Goal: Information Seeking & Learning: Learn about a topic

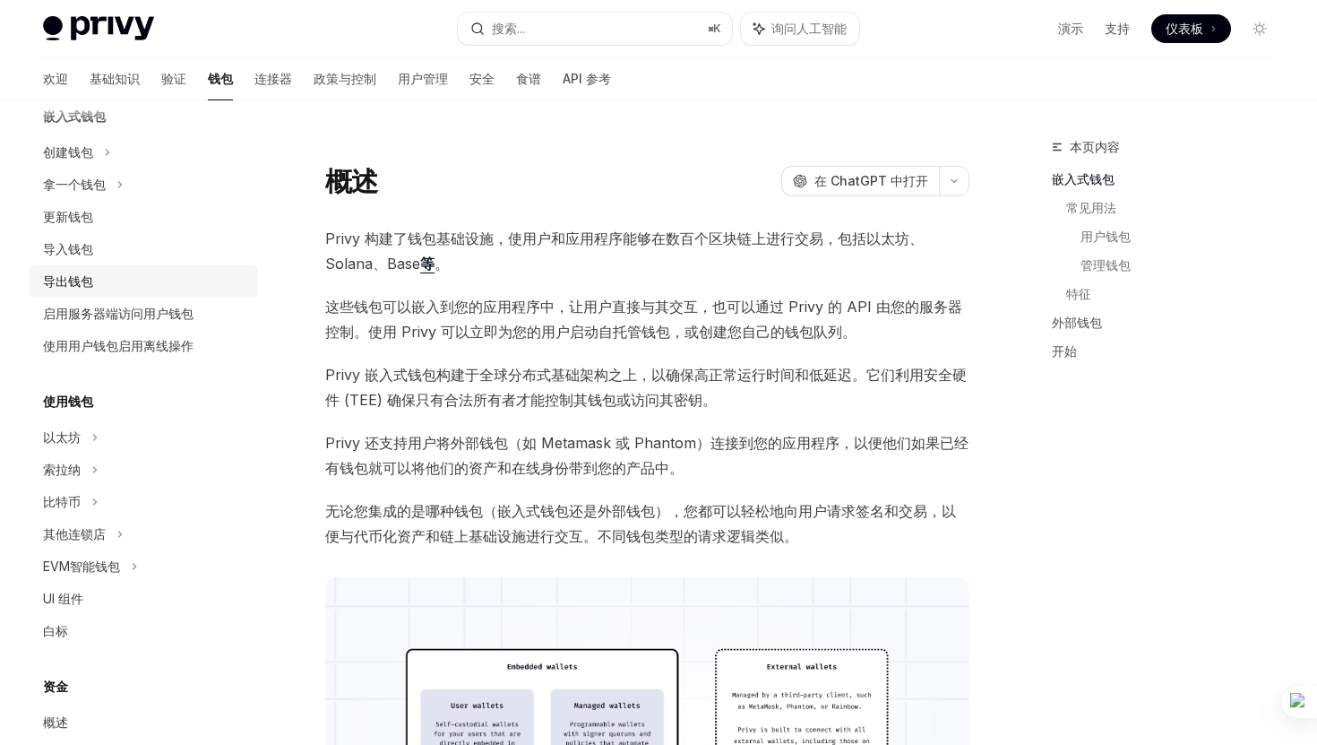
scroll to position [128, 0]
click at [89, 166] on div "以太坊" at bounding box center [143, 150] width 229 height 32
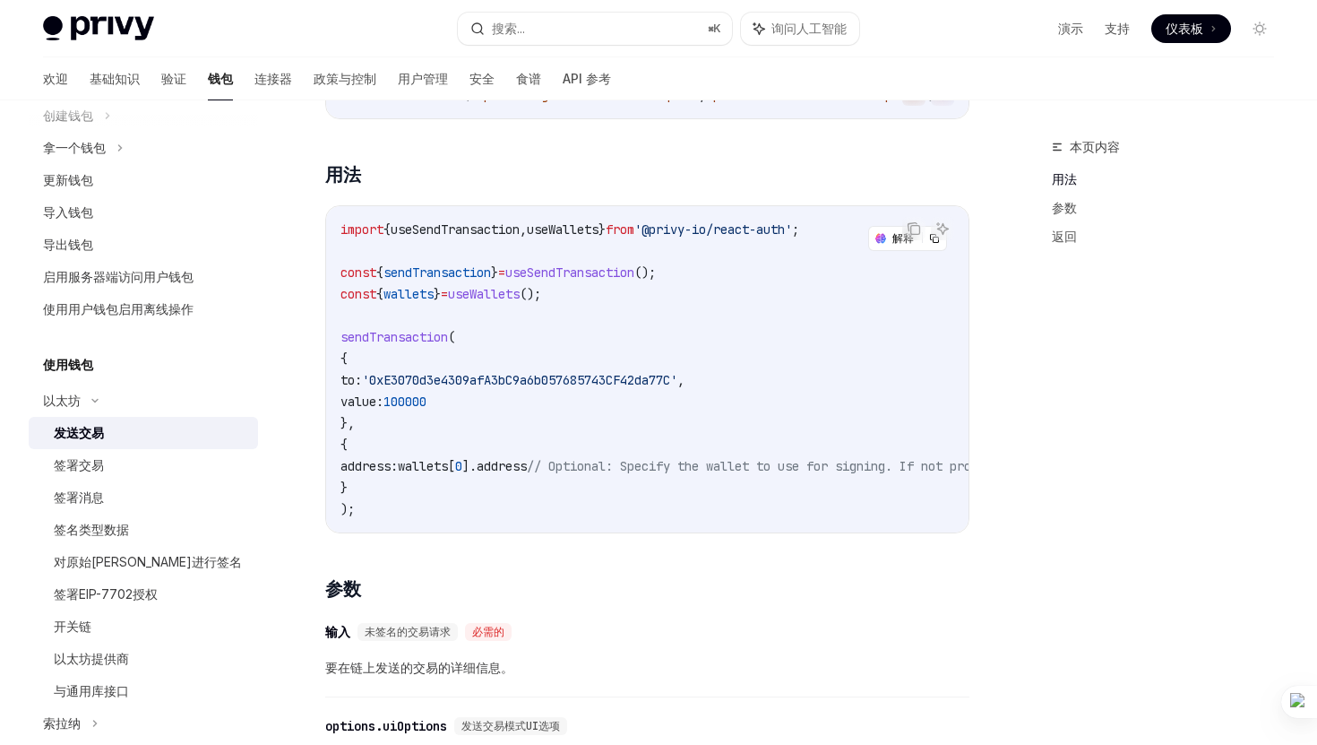
scroll to position [297, 0]
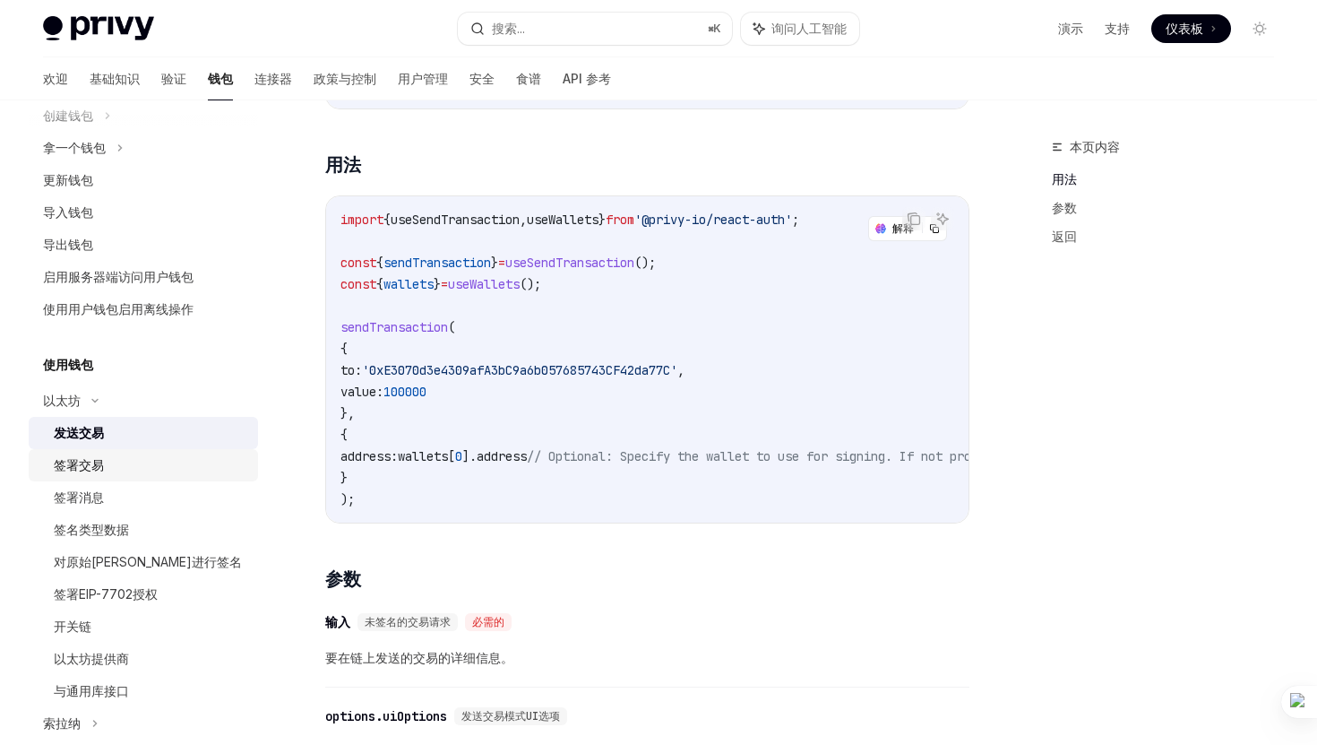
click at [88, 459] on font "签署交易" at bounding box center [79, 464] width 50 height 15
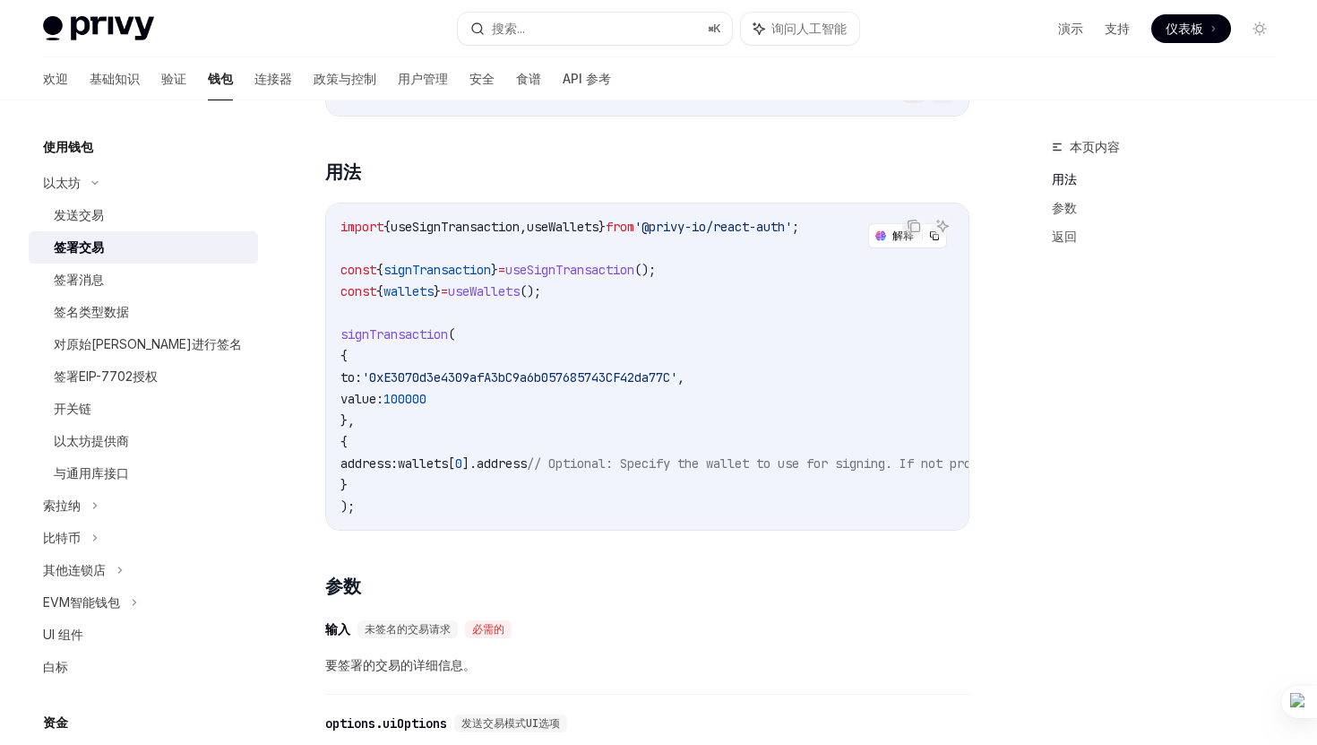
scroll to position [433, 0]
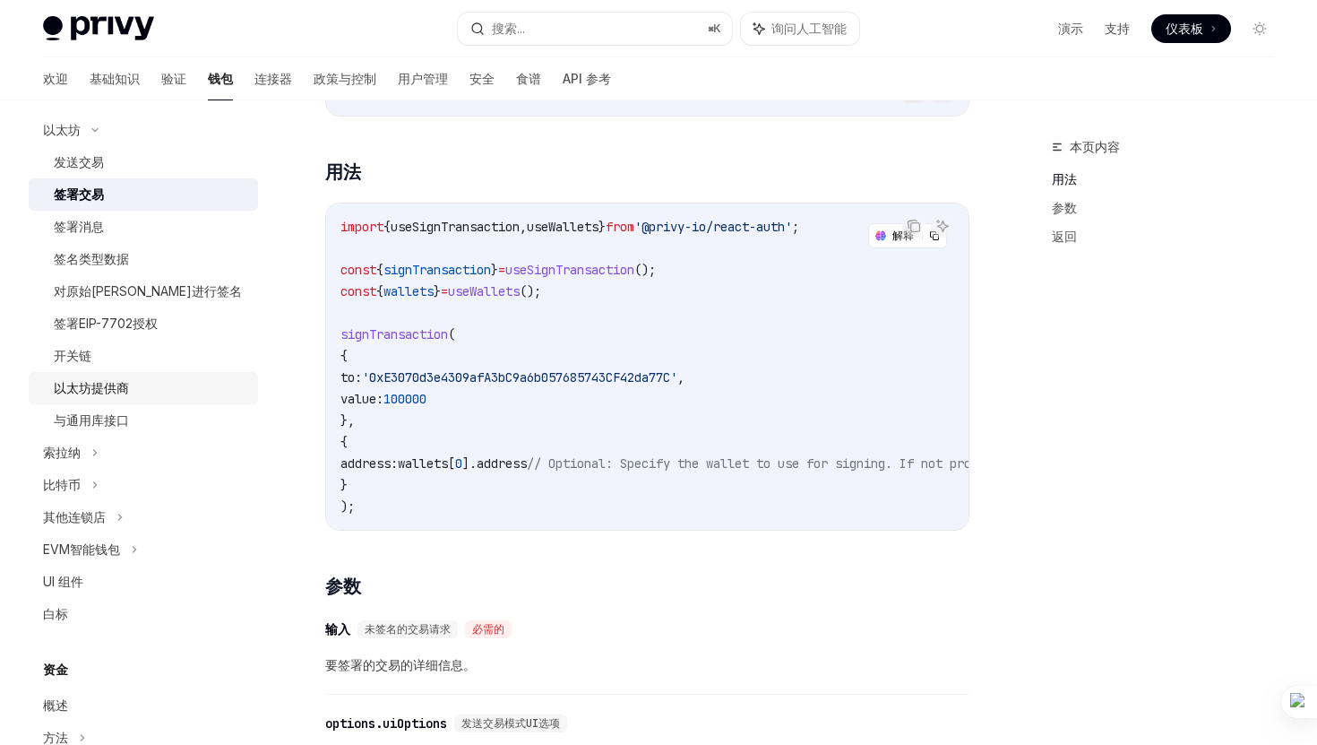
click at [122, 402] on link "以太坊提供商" at bounding box center [143, 388] width 229 height 32
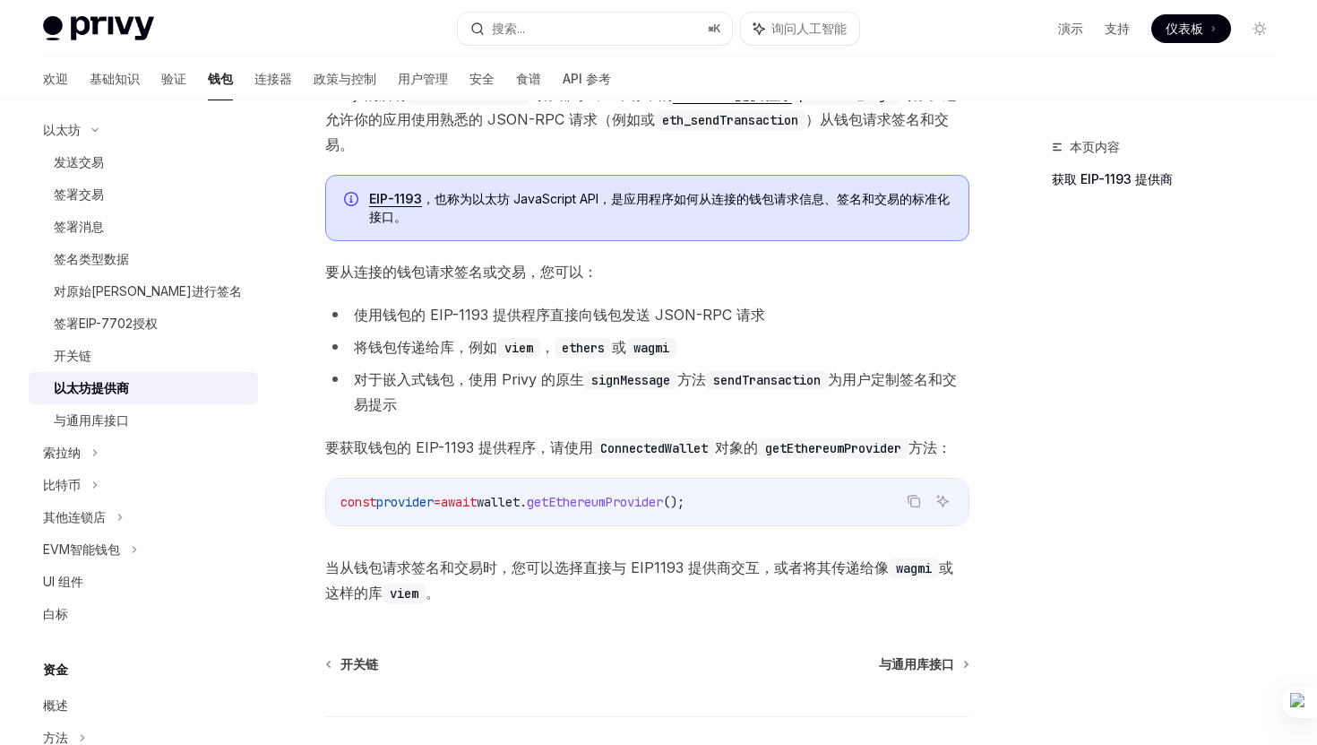
scroll to position [185, 0]
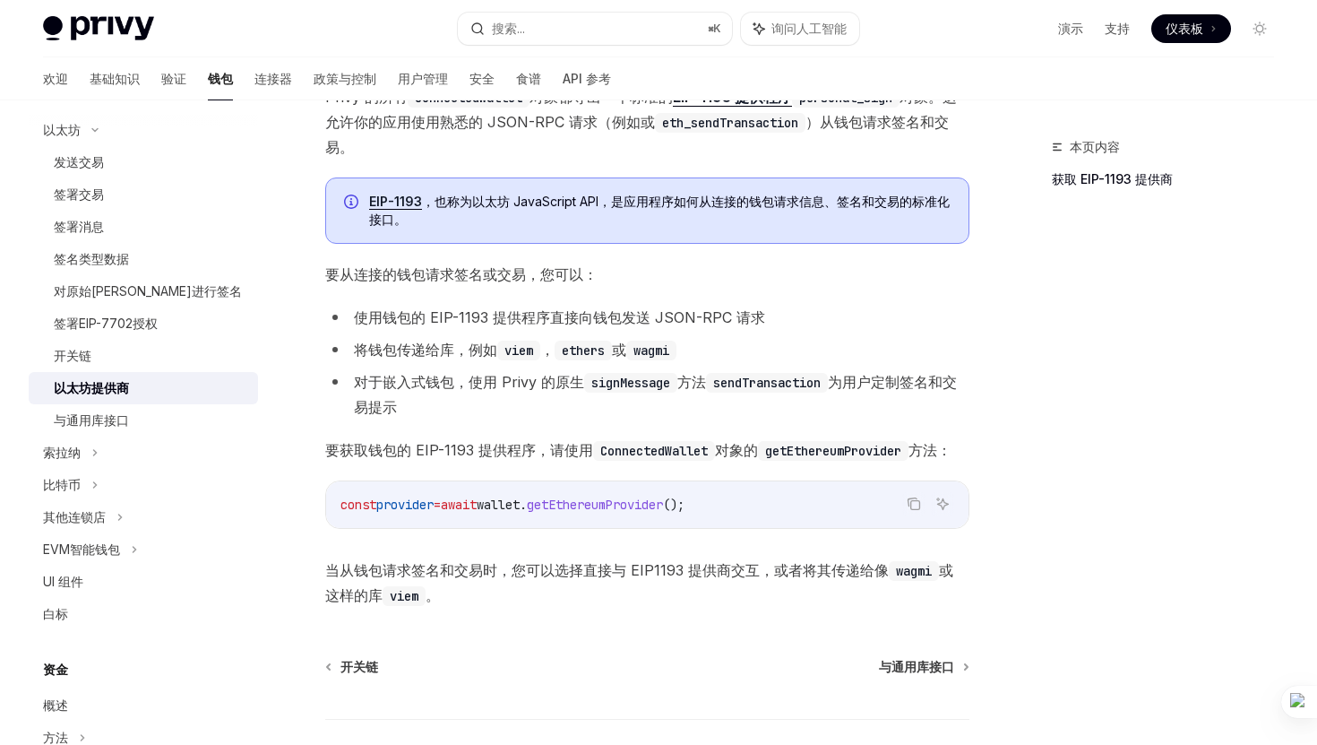
click at [634, 508] on span "getEthereumProvider" at bounding box center [595, 504] width 136 height 16
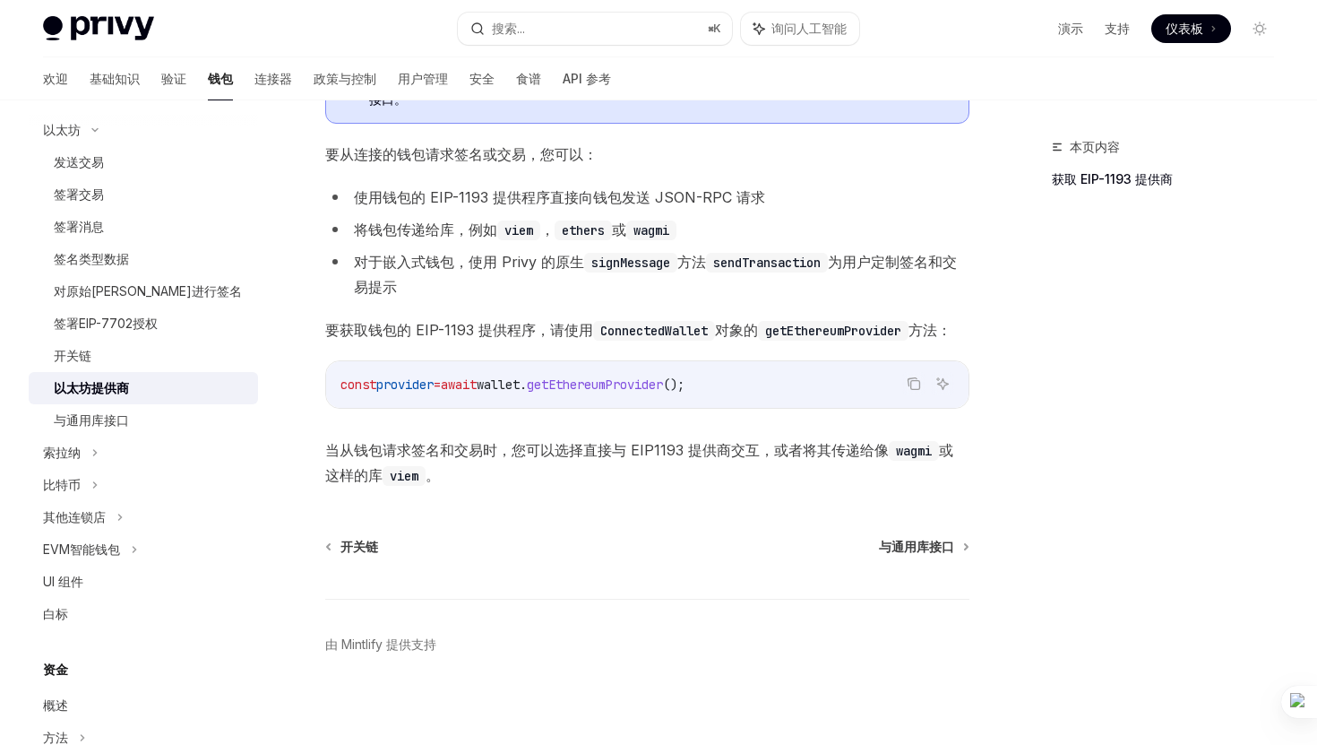
scroll to position [314, 0]
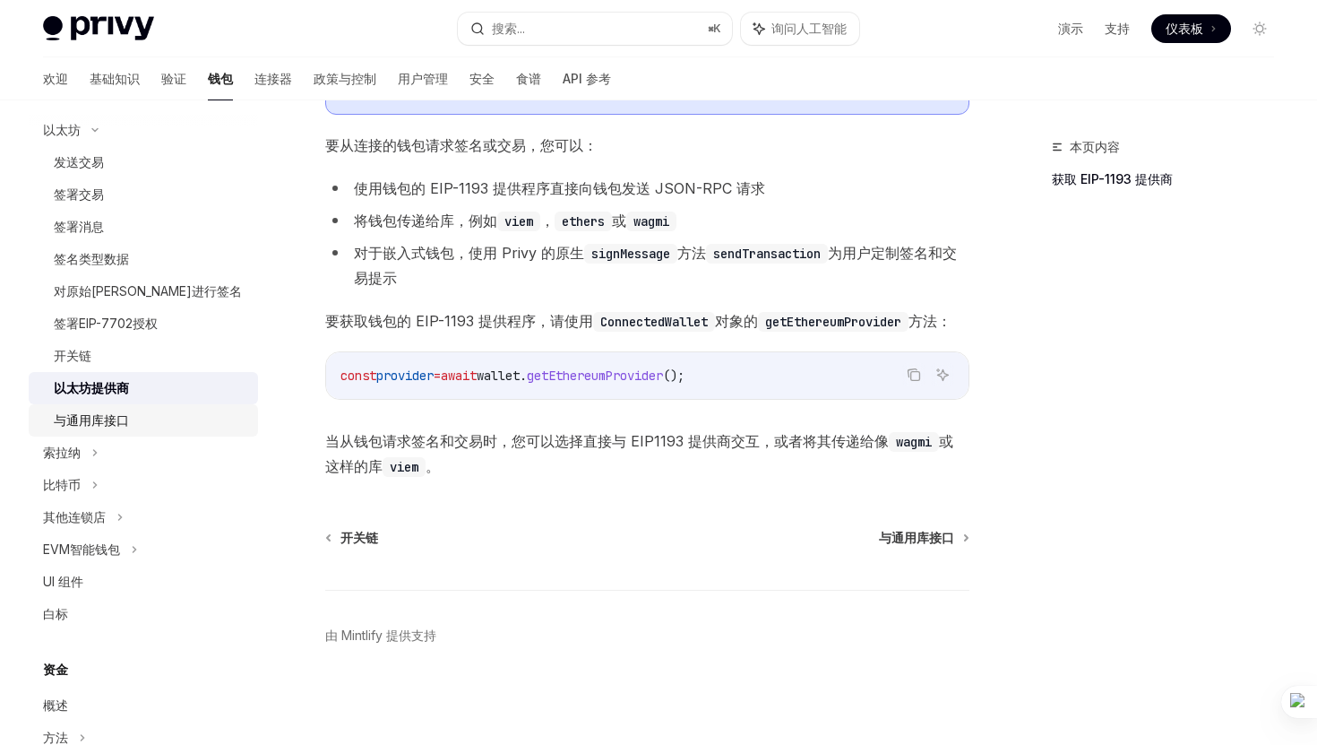
click at [121, 410] on div "与通用库接口" at bounding box center [91, 421] width 75 height 22
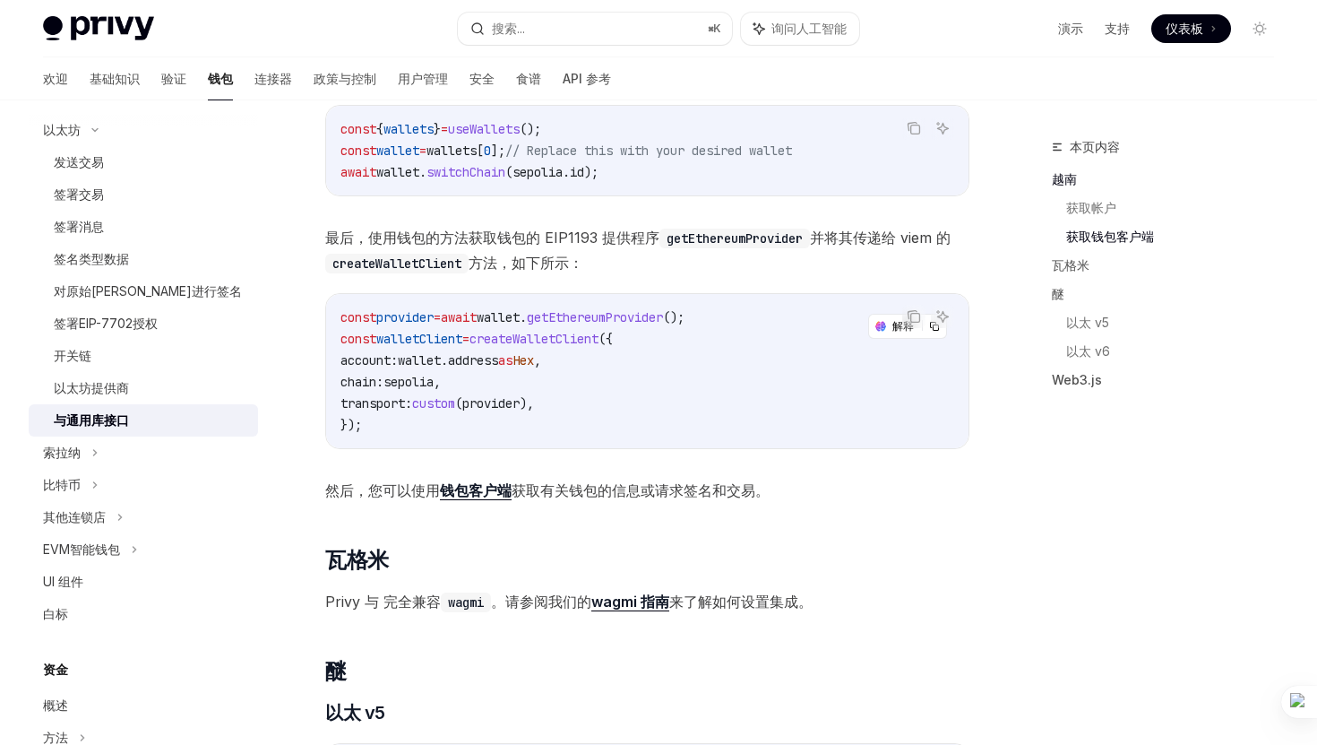
scroll to position [1175, 0]
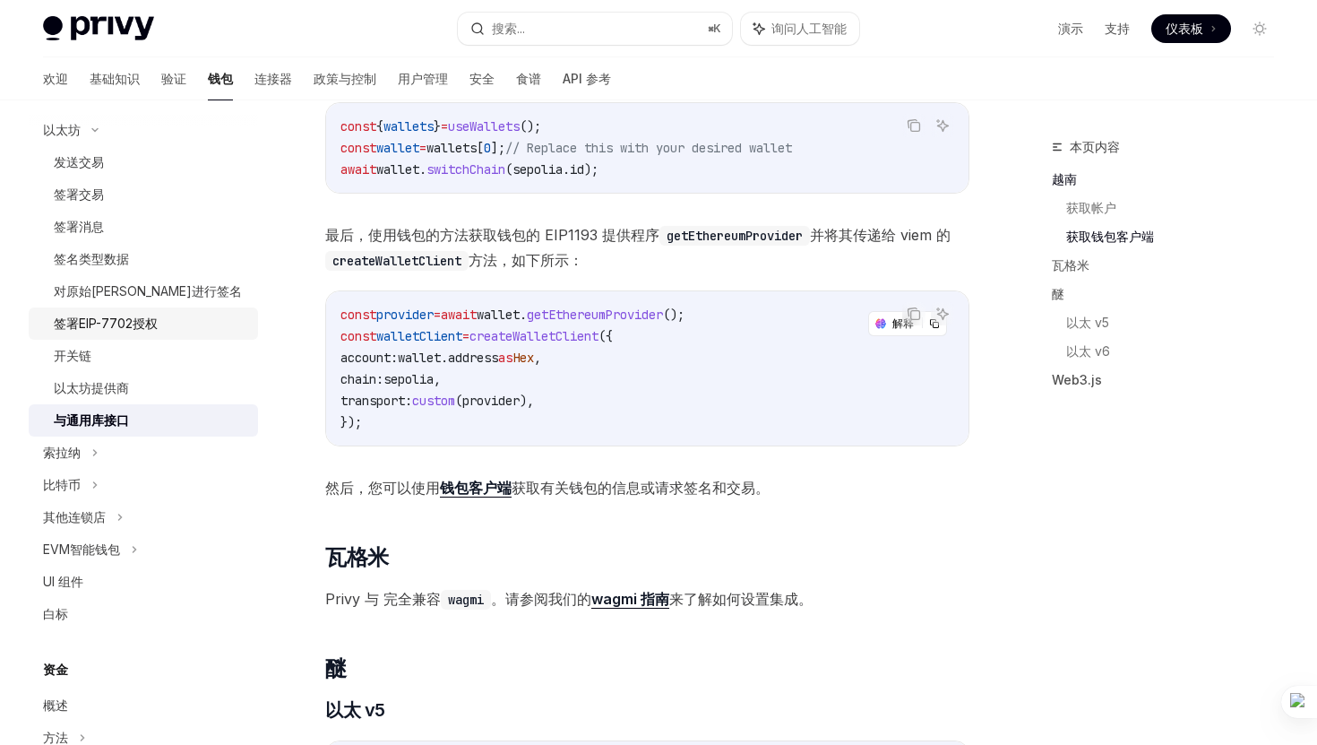
click at [154, 313] on div "签署EIP-7702授权" at bounding box center [106, 324] width 104 height 22
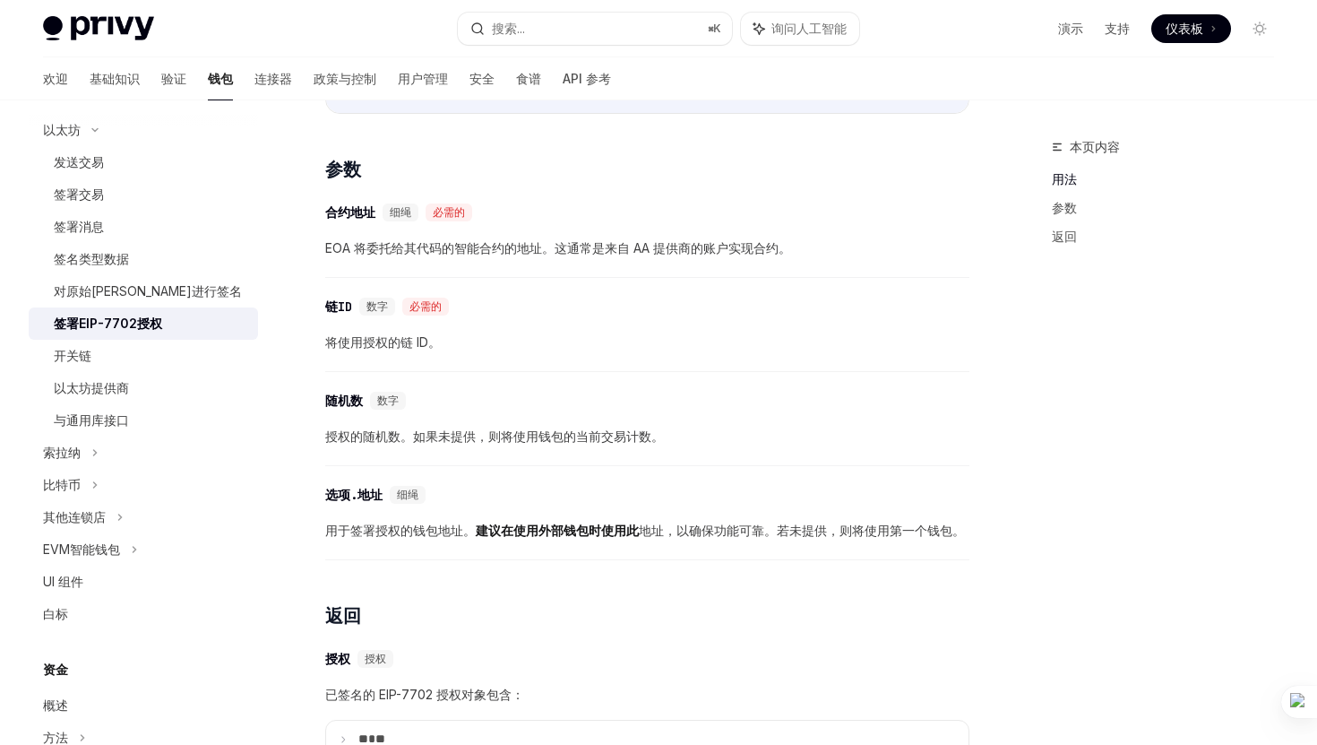
scroll to position [1275, 0]
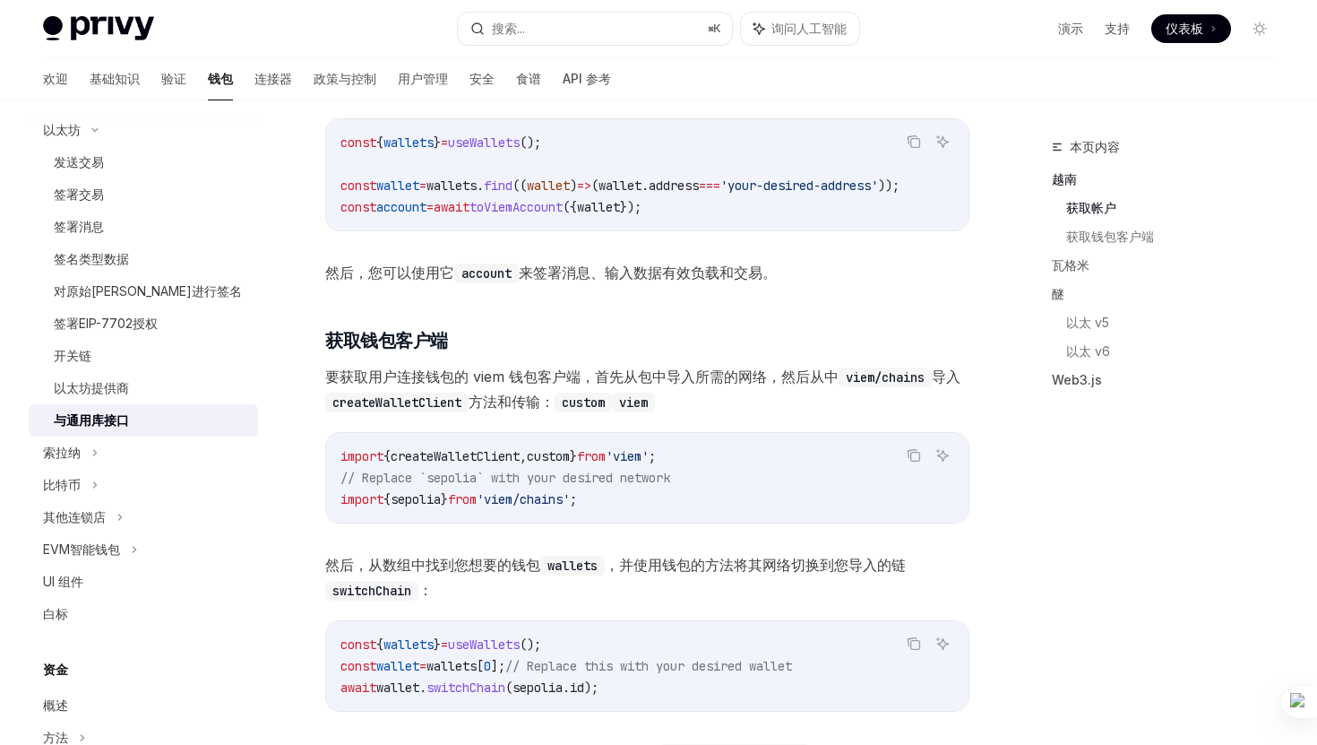
scroll to position [651, 0]
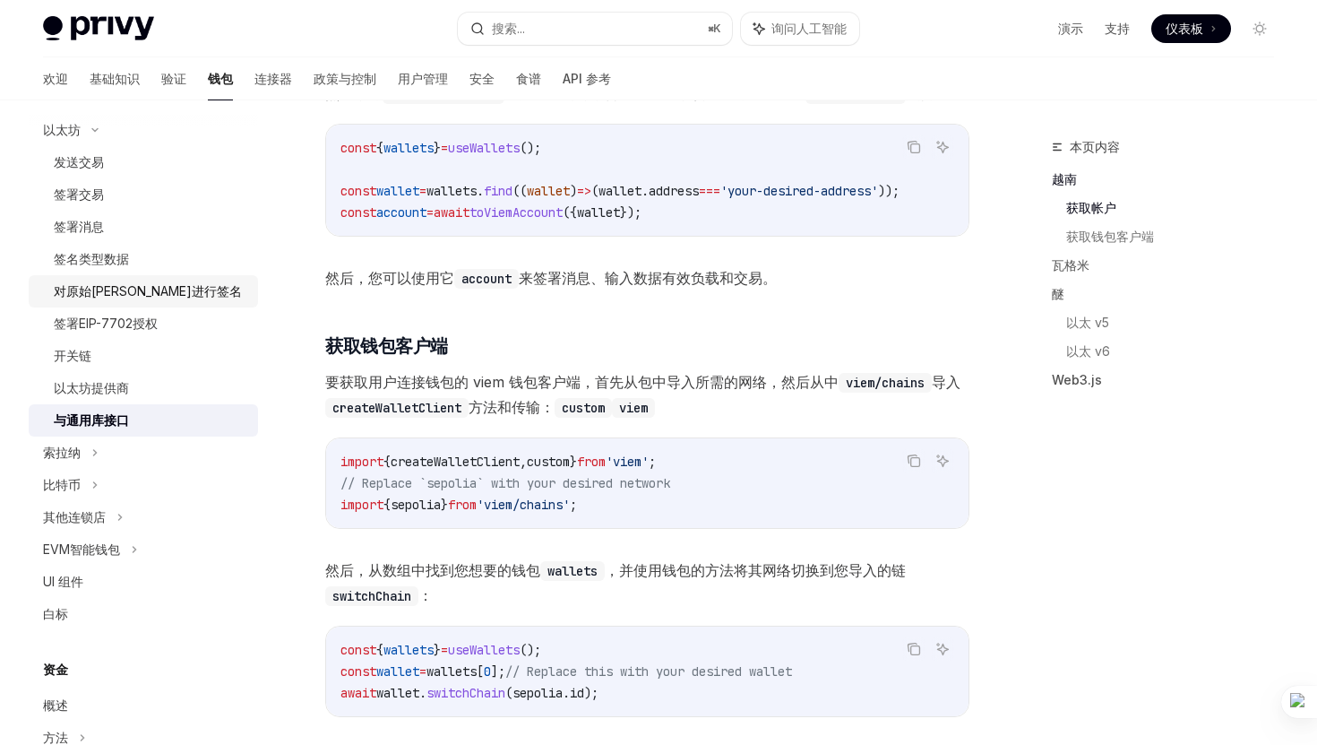
click at [131, 297] on font "对原始[PERSON_NAME]进行签名" at bounding box center [148, 290] width 188 height 15
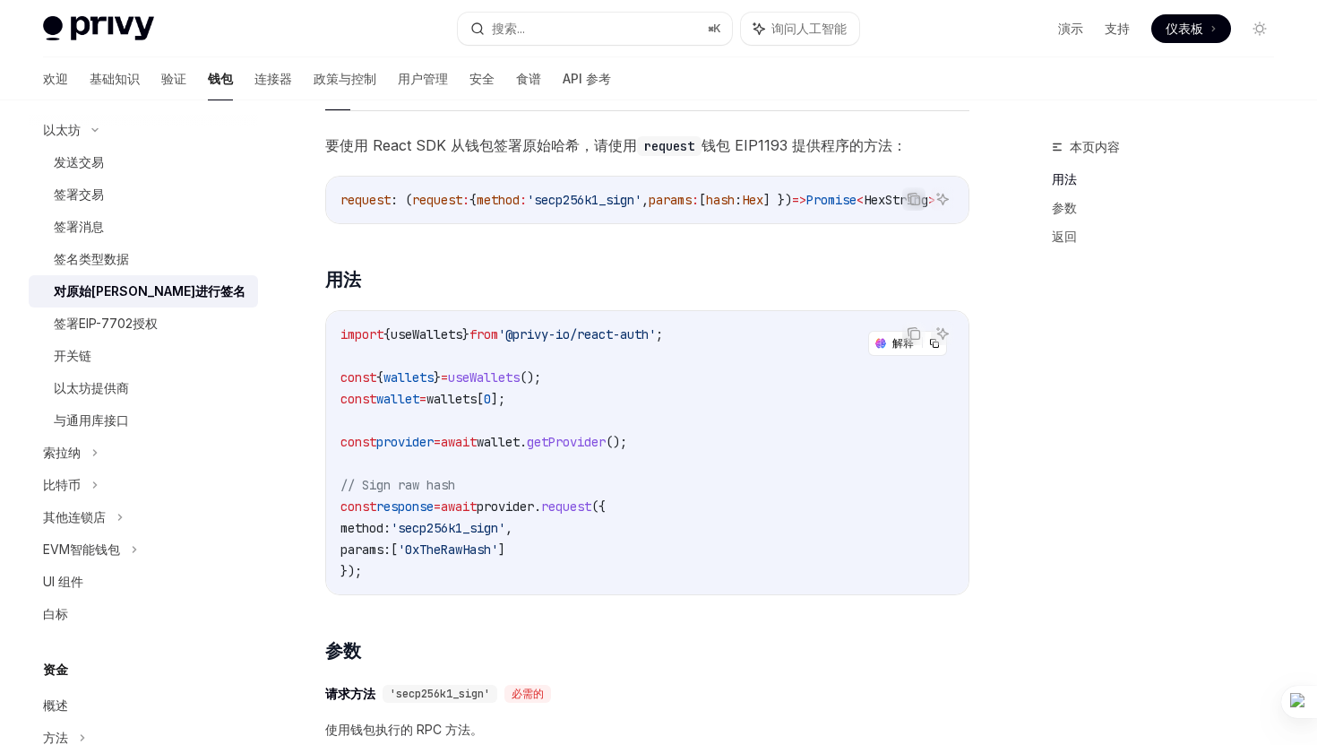
scroll to position [793, 0]
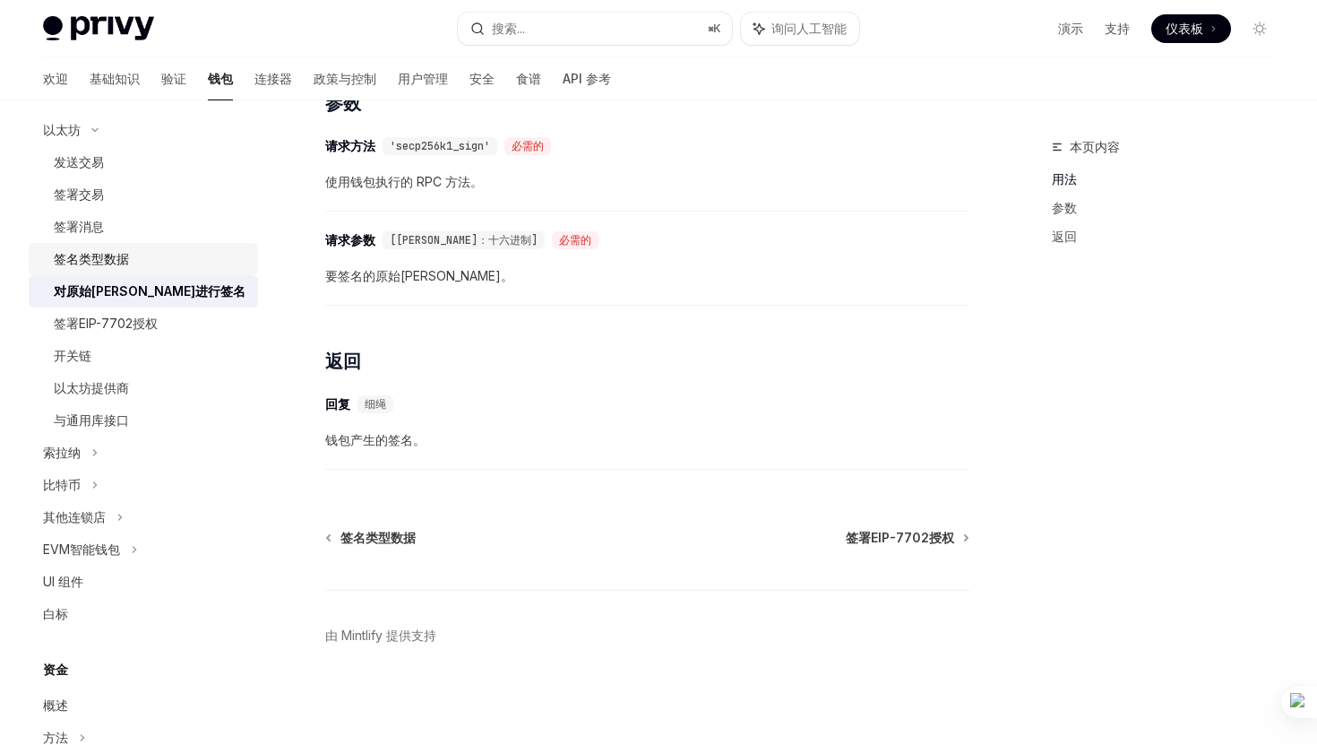
click at [93, 248] on div "签名类型数据" at bounding box center [91, 259] width 75 height 22
type textarea "*"
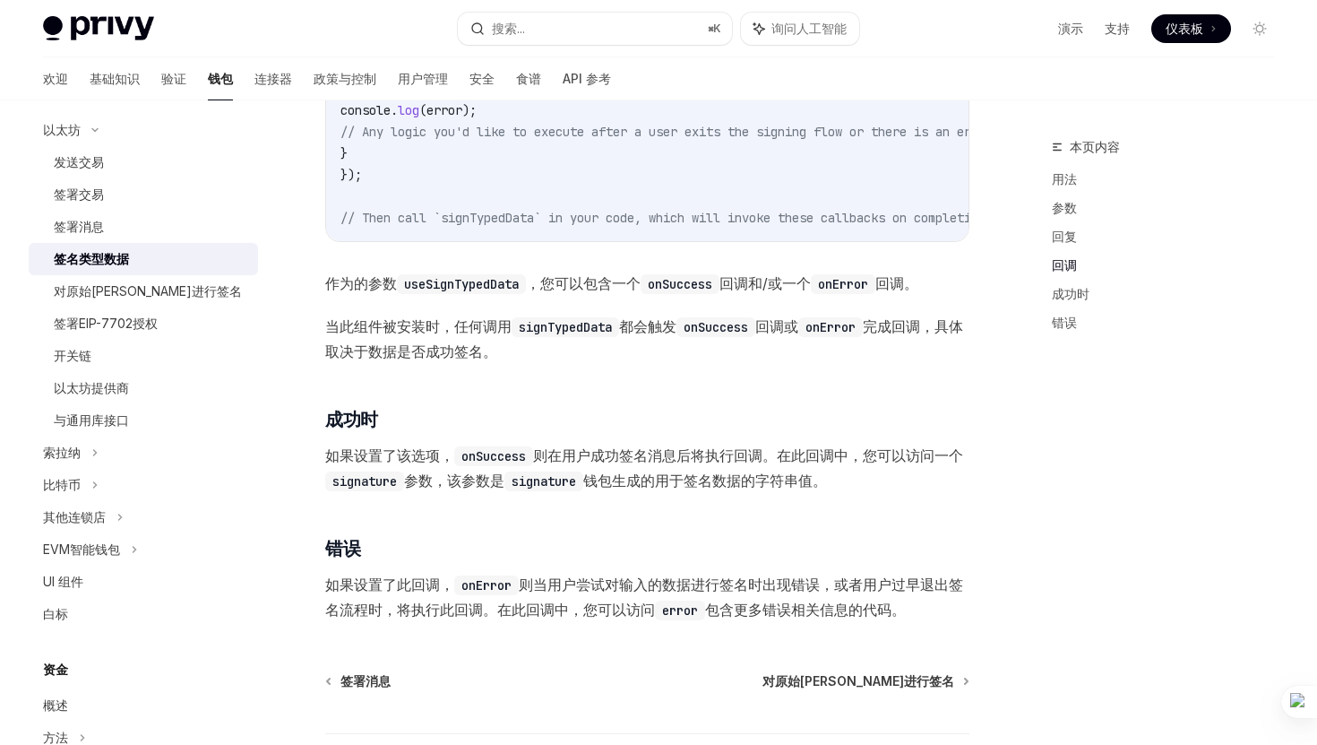
scroll to position [1651, 0]
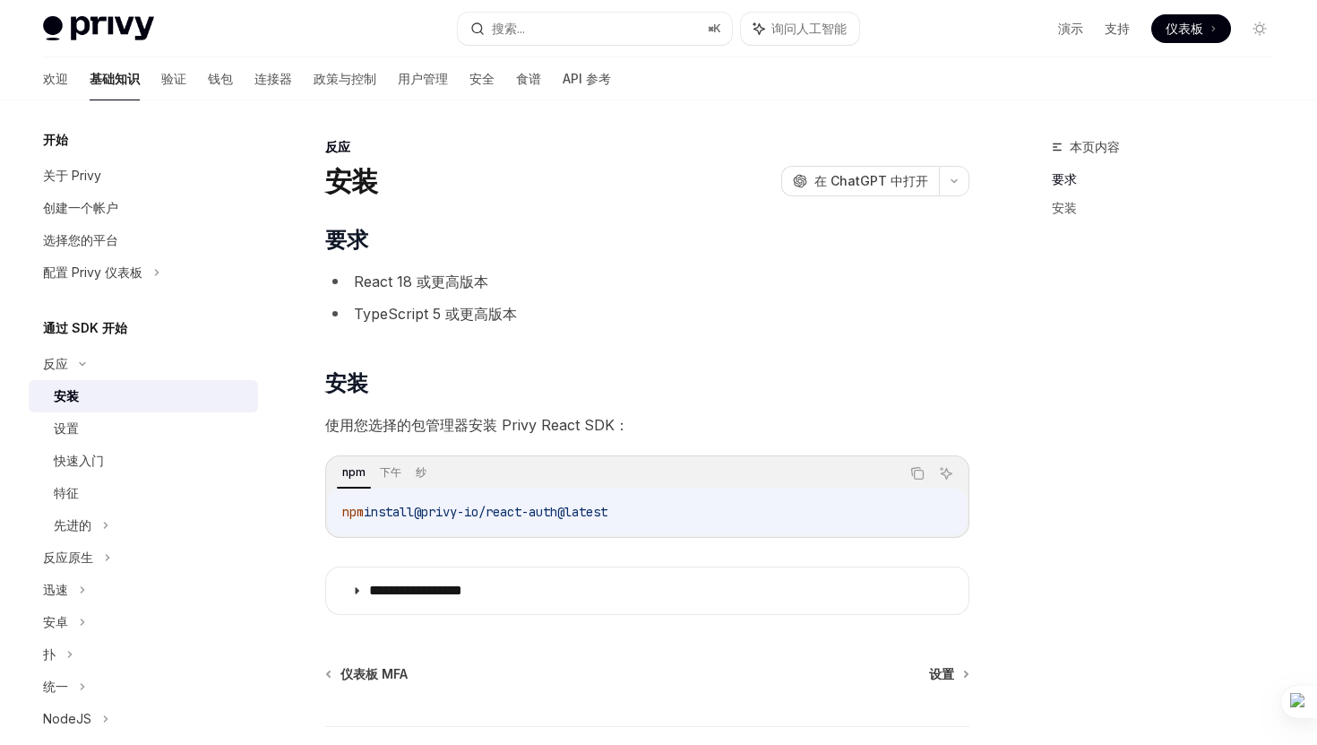
scroll to position [136, 0]
